Goal: Information Seeking & Learning: Learn about a topic

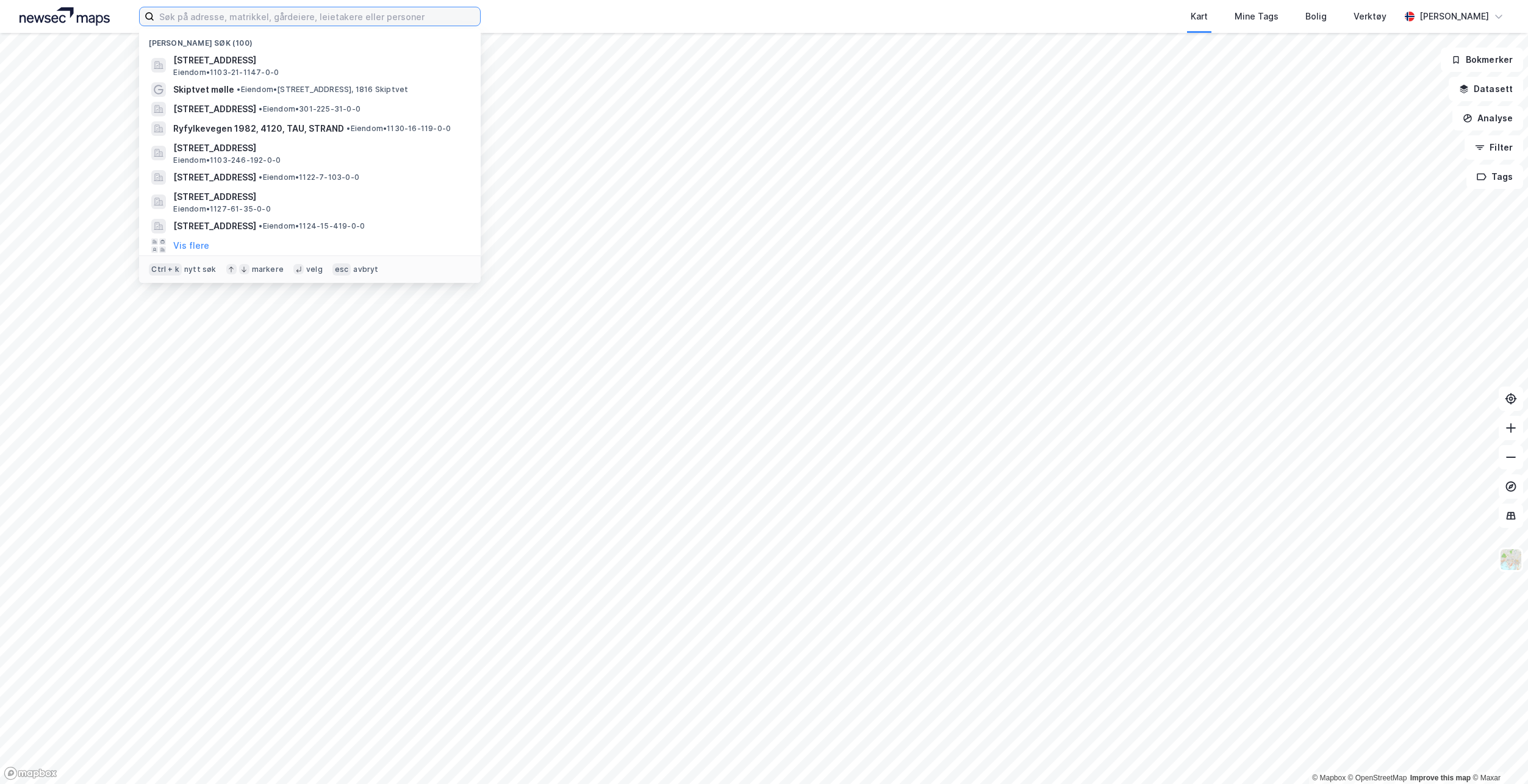
click at [346, 13] on input at bounding box center [317, 16] width 326 height 18
click at [186, 251] on button "Vis flere" at bounding box center [192, 246] width 36 height 15
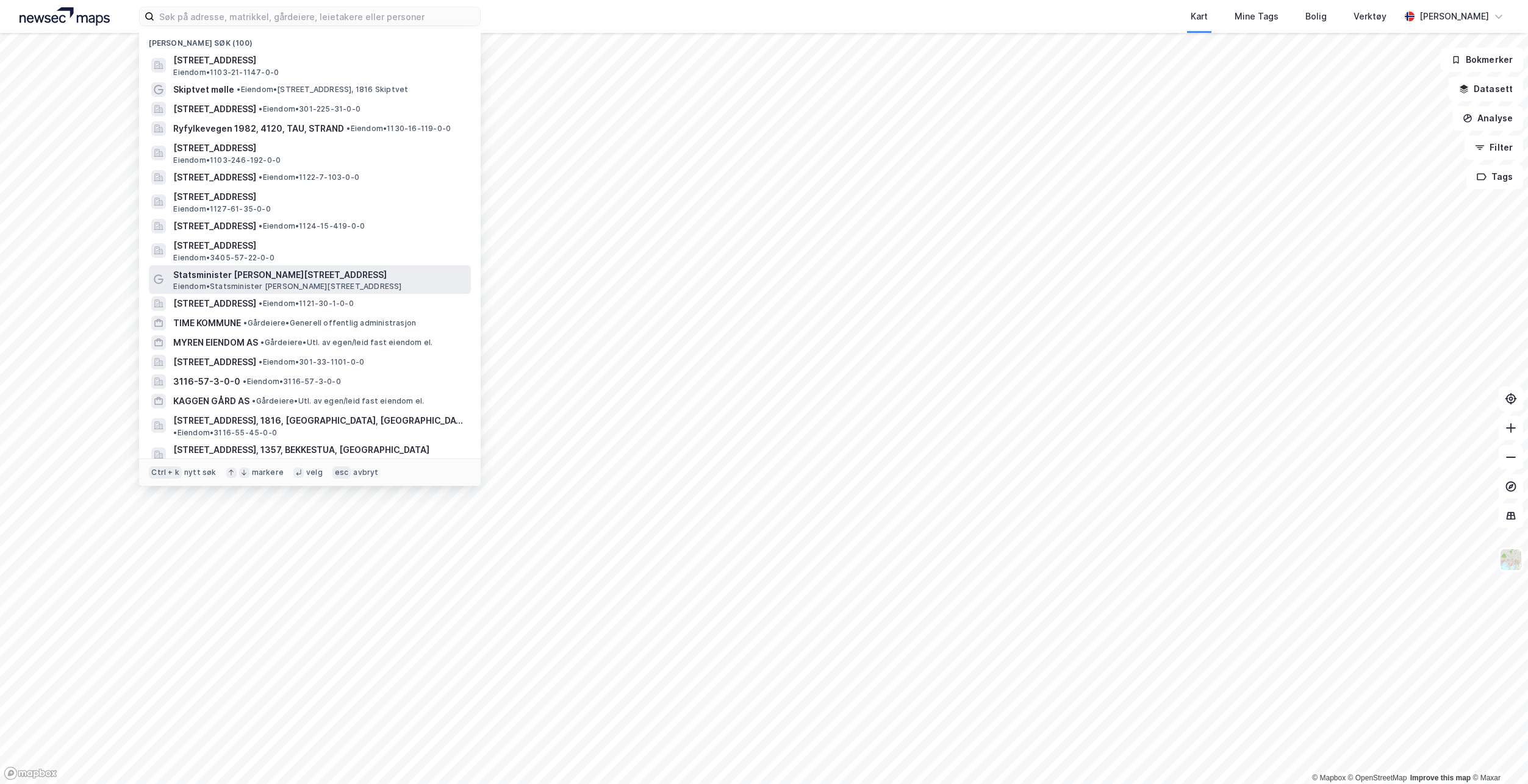
click at [325, 272] on span "Statsminister [PERSON_NAME][STREET_ADDRESS]" at bounding box center [320, 275] width 293 height 15
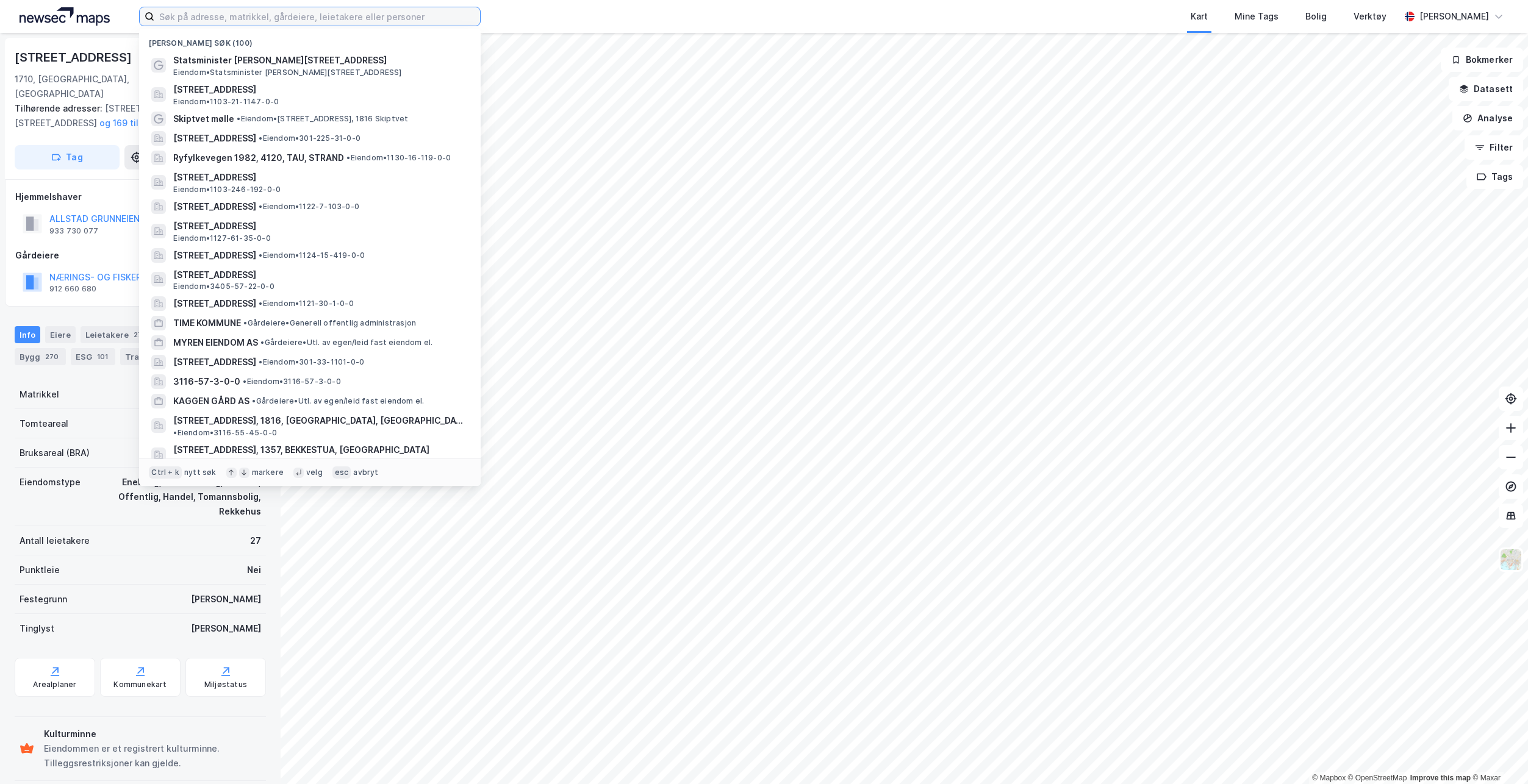
click at [251, 23] on input at bounding box center [317, 16] width 326 height 18
click at [245, 62] on span "Statsminister [PERSON_NAME][STREET_ADDRESS]" at bounding box center [320, 60] width 293 height 15
click at [204, 20] on input at bounding box center [317, 16] width 326 height 18
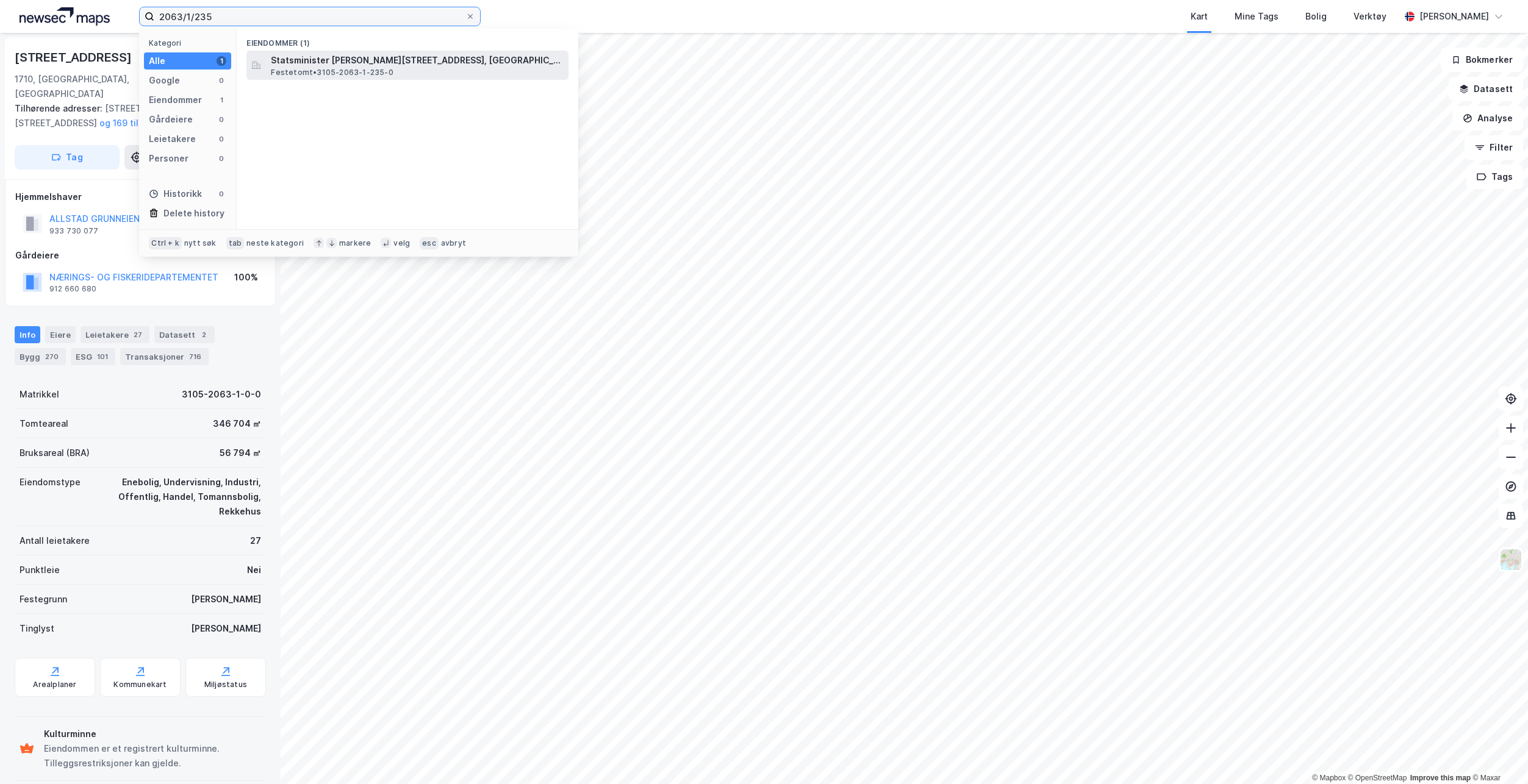
type input "2063/1/235"
click at [399, 57] on span "Statsminister [PERSON_NAME][STREET_ADDRESS], [GEOGRAPHIC_DATA]" at bounding box center [417, 60] width 293 height 15
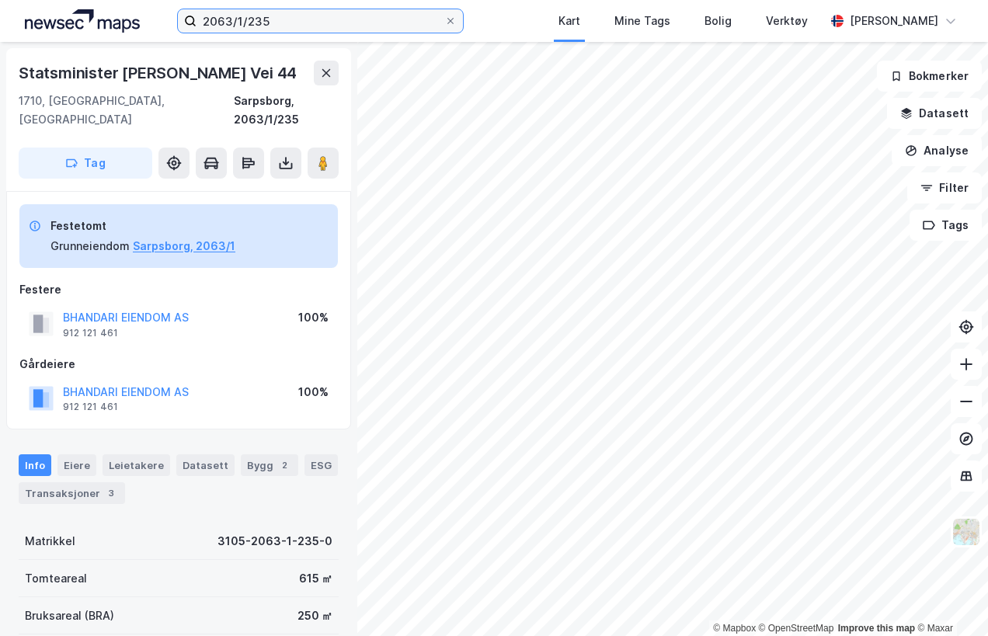
click at [284, 27] on input "2063/1/235" at bounding box center [320, 20] width 247 height 23
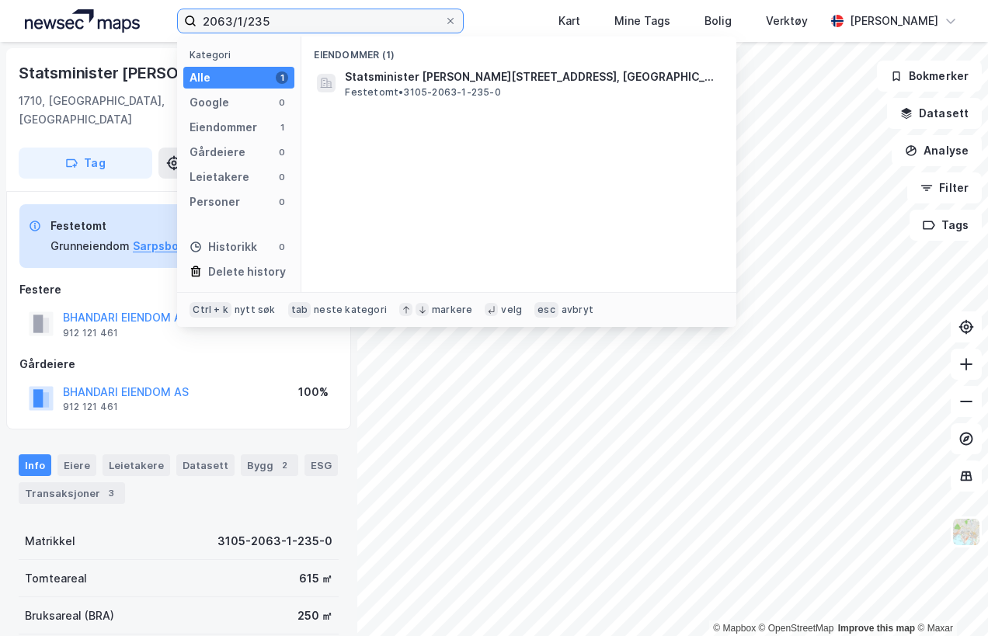
click at [284, 27] on input "2063/1/235" at bounding box center [320, 20] width 247 height 23
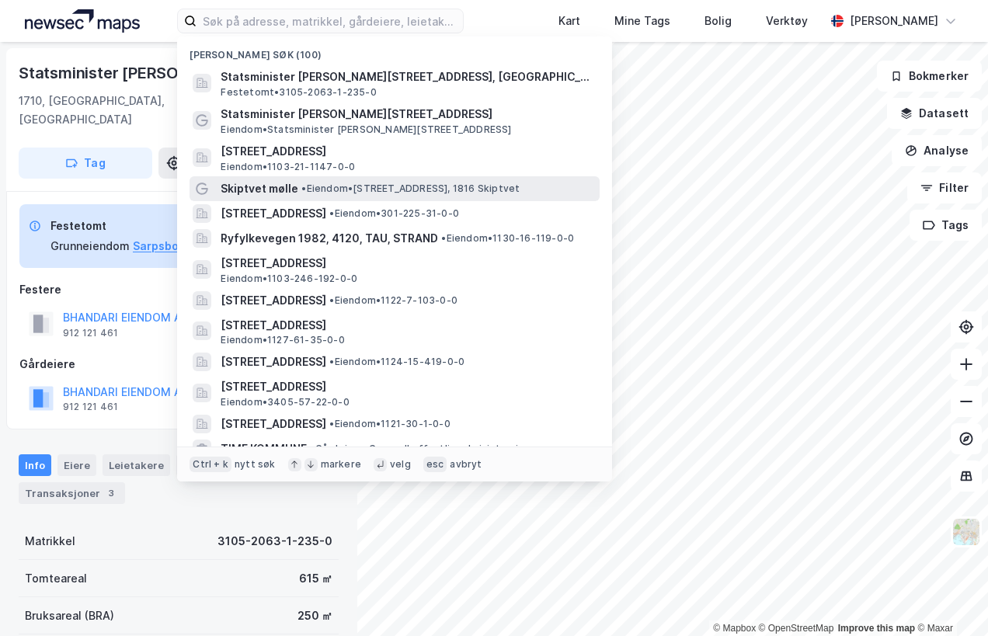
click at [330, 186] on span "• Eiendom • [STREET_ADDRESS], 1816 Skiptvet" at bounding box center [410, 189] width 218 height 12
